Goal: Information Seeking & Learning: Find specific fact

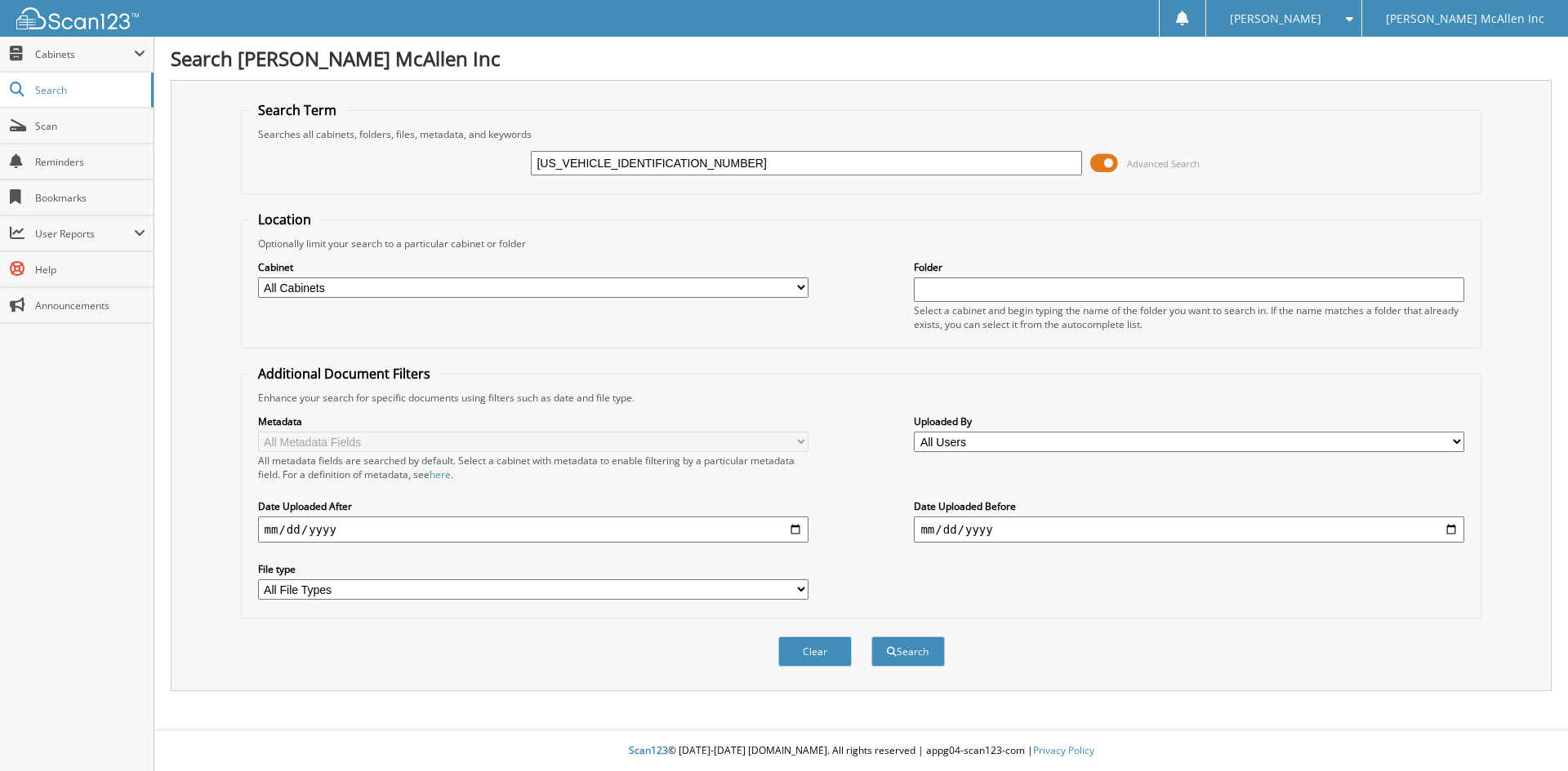
type input "3FMCR9B65NRE09462"
click at [871, 637] on button "Search" at bounding box center [907, 651] width 74 height 30
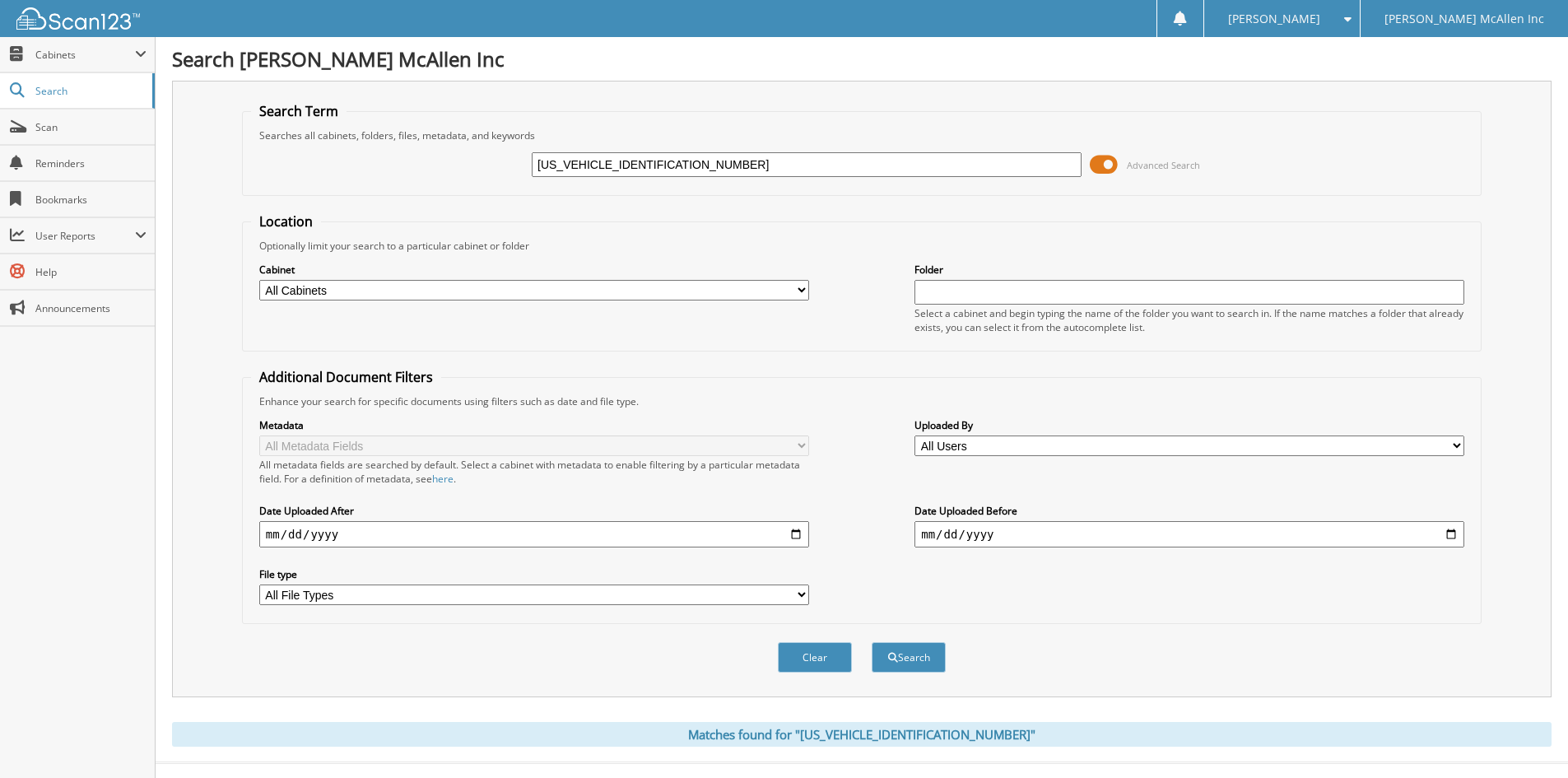
click at [595, 162] on input "[US_VEHICLE_IDENTIFICATION_NUMBER]" at bounding box center [806, 164] width 550 height 25
drag, startPoint x: 595, startPoint y: 163, endPoint x: 363, endPoint y: 180, distance: 232.6
click at [363, 180] on div "[US_VEHICLE_IDENTIFICATION_NUMBER] Advanced Search" at bounding box center [862, 164] width 1221 height 44
drag, startPoint x: 570, startPoint y: 179, endPoint x: 605, endPoint y: 170, distance: 36.1
click at [572, 179] on div "3FMCR9B65NRE09462 Advanced Search" at bounding box center [862, 164] width 1221 height 44
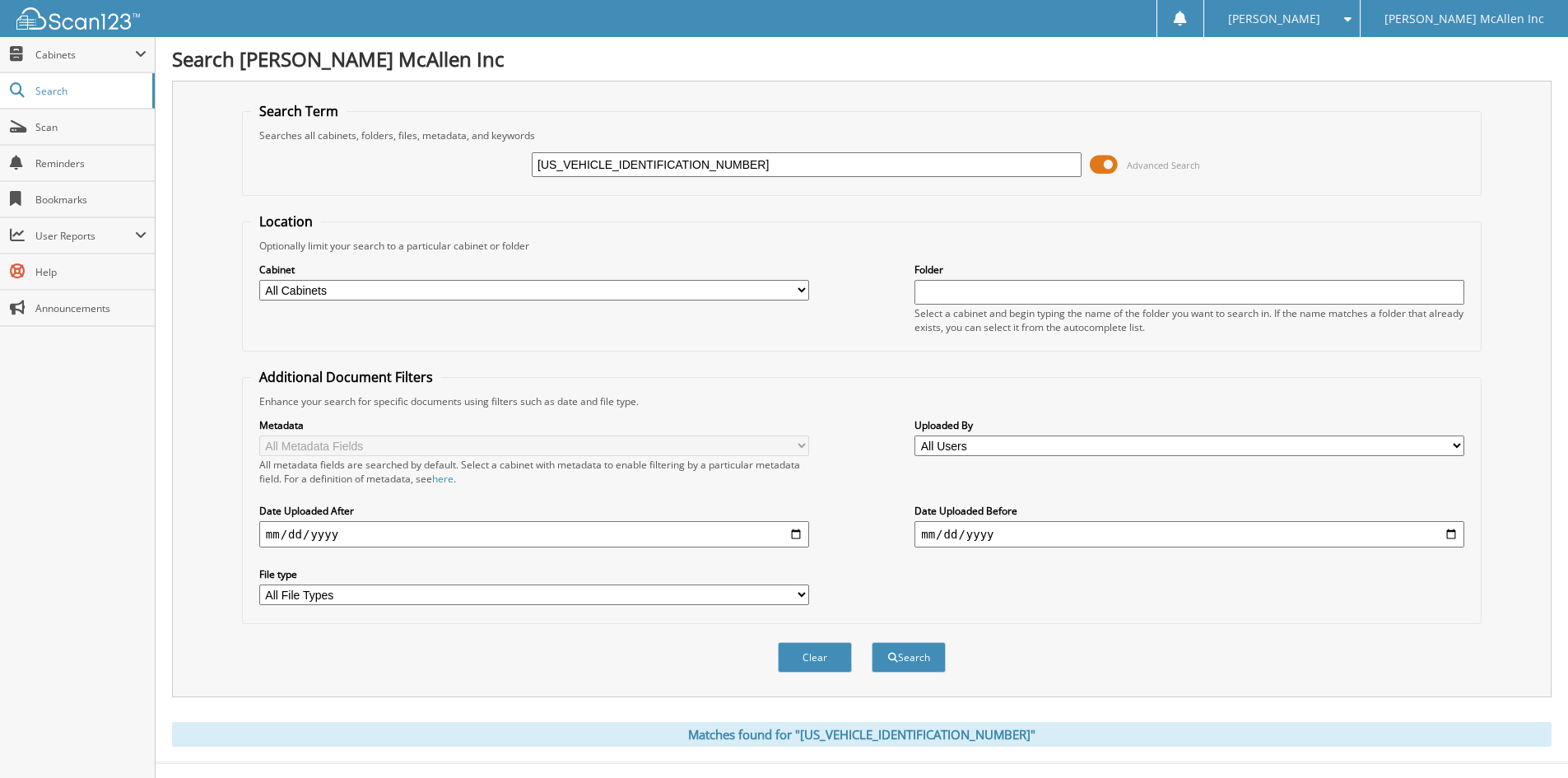
drag, startPoint x: 599, startPoint y: 162, endPoint x: 443, endPoint y: 168, distance: 156.1
click at [443, 168] on div "3FMCR9B65NRE09462 Advanced Search" at bounding box center [862, 164] width 1221 height 44
type input "5NRE09462"
click at [871, 643] on button "Search" at bounding box center [908, 657] width 74 height 31
click at [669, 178] on div "5NRE09462" at bounding box center [806, 164] width 550 height 28
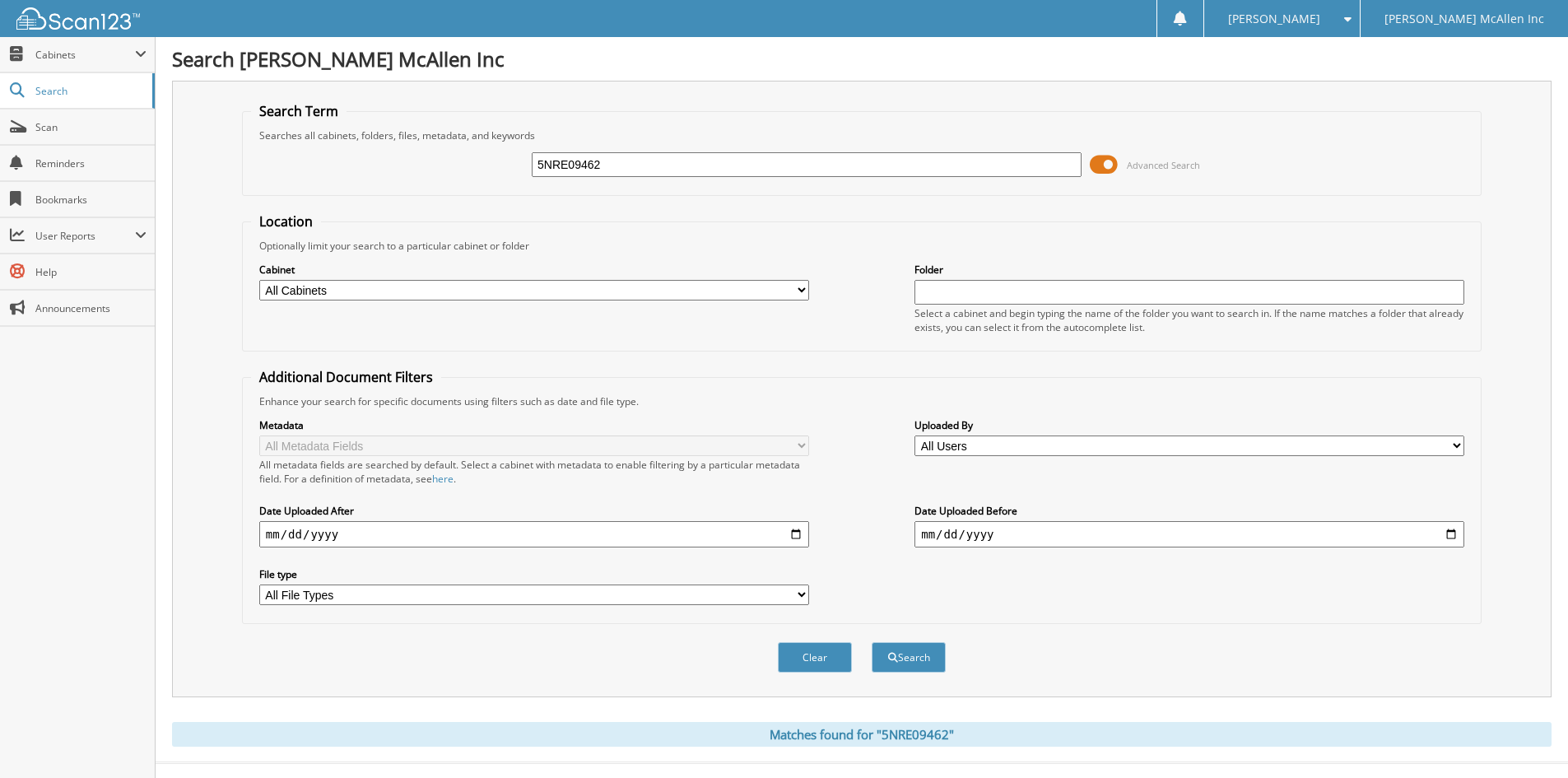
click at [674, 161] on input "5NRE09462" at bounding box center [806, 164] width 550 height 25
paste input "[US_VEHICLE_IDENTIFICATION_NUMBER]"
type input "[US_VEHICLE_IDENTIFICATION_NUMBER]"
click at [871, 643] on button "Search" at bounding box center [908, 657] width 74 height 31
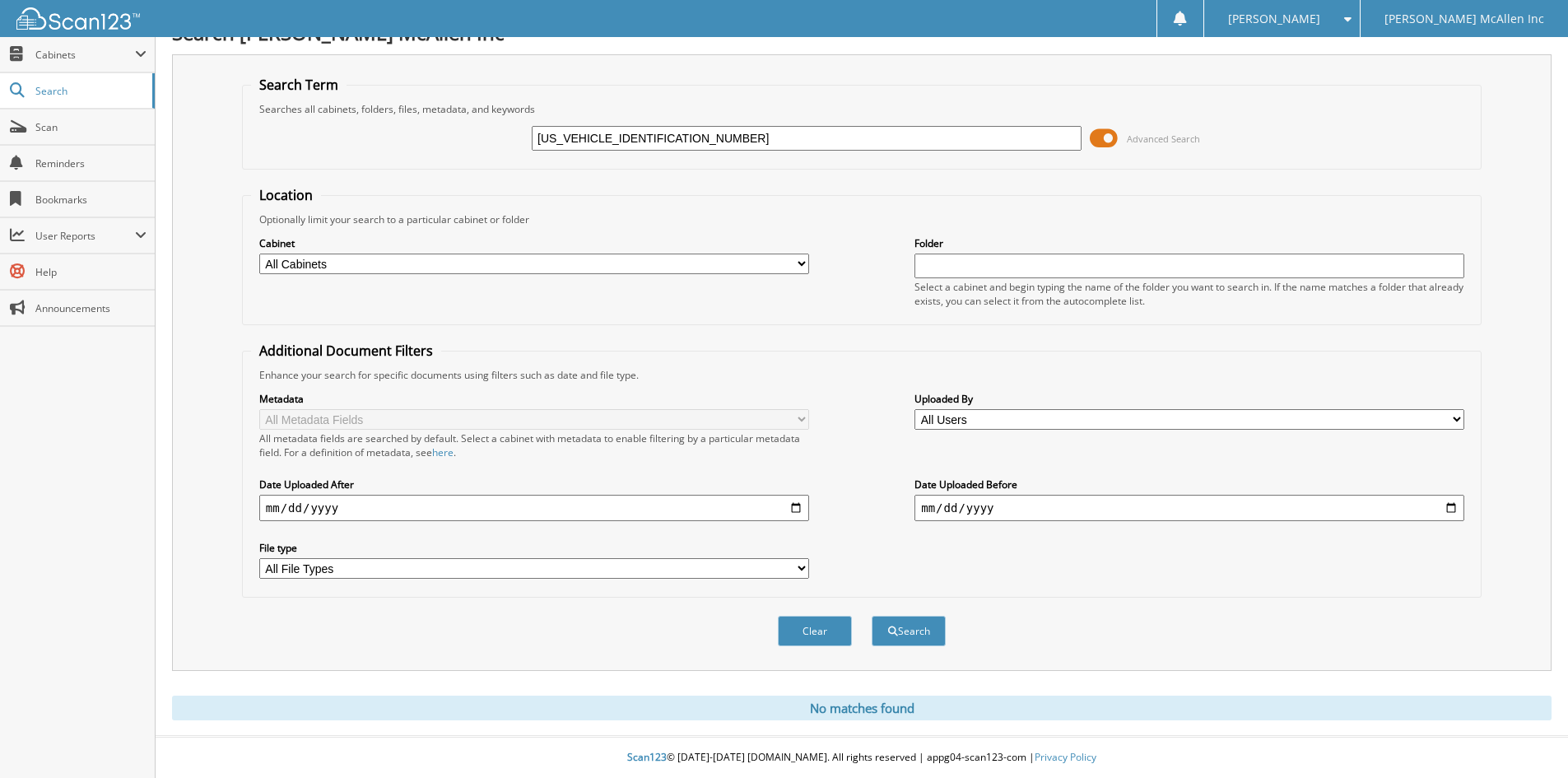
drag, startPoint x: 595, startPoint y: 138, endPoint x: 259, endPoint y: 138, distance: 336.0
click at [259, 138] on div "[US_VEHICLE_IDENTIFICATION_NUMBER] Advanced Search" at bounding box center [862, 137] width 1221 height 44
type input "6NGL12232"
click at [871, 616] on button "Search" at bounding box center [908, 631] width 74 height 31
